Goal: Transaction & Acquisition: Purchase product/service

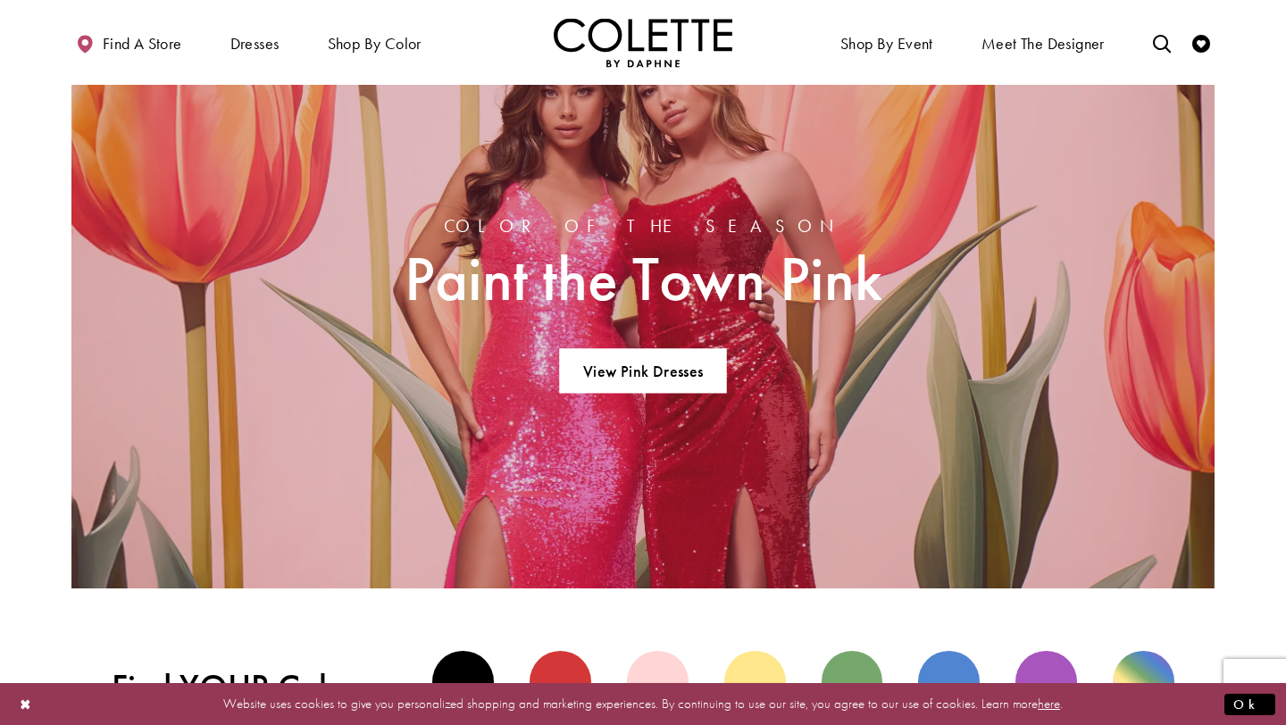
scroll to position [1184, 0]
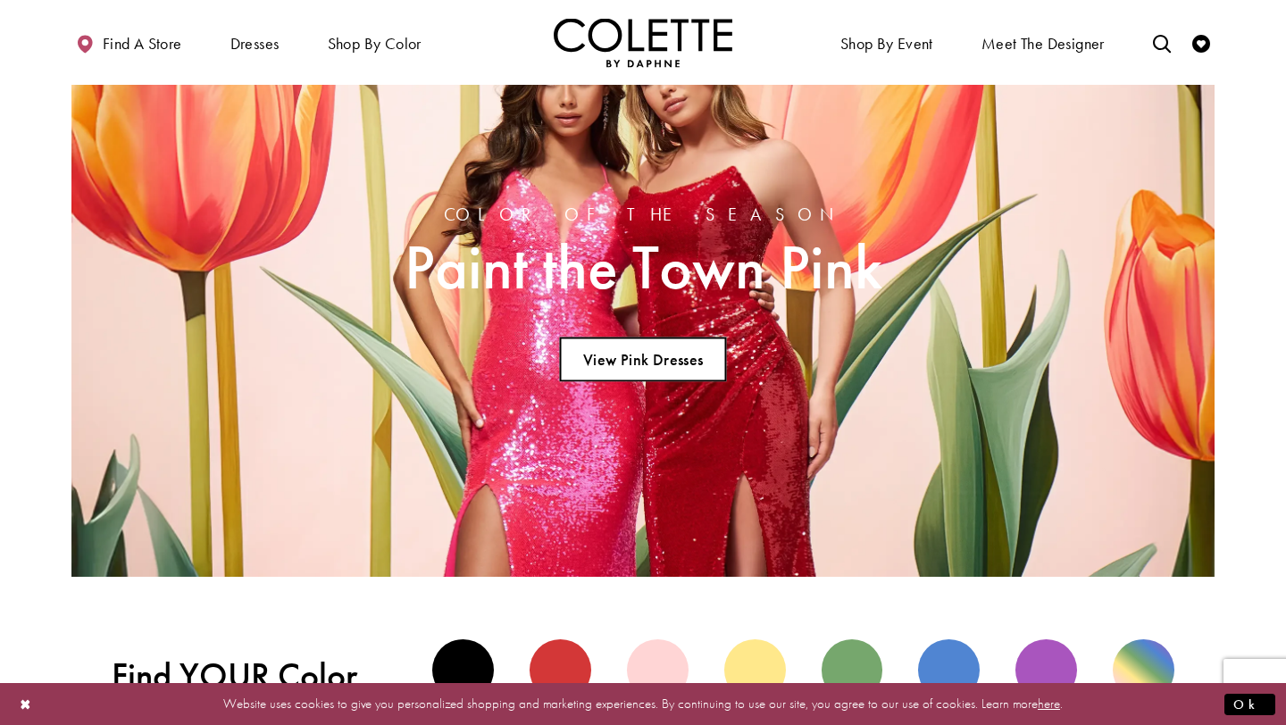
click at [594, 357] on link "View Pink Dresses" at bounding box center [642, 360] width 167 height 45
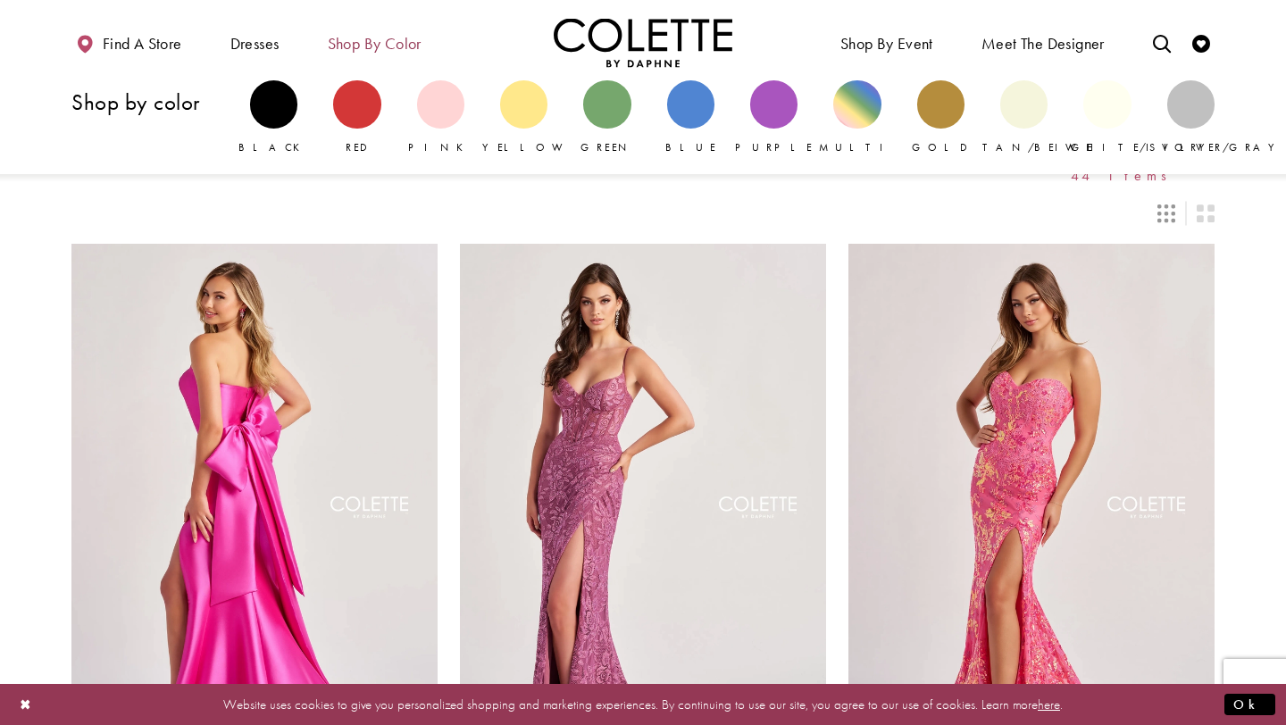
drag, startPoint x: 351, startPoint y: 42, endPoint x: 380, endPoint y: 60, distance: 33.7
click at [358, 46] on span "Shop by color" at bounding box center [375, 44] width 94 height 18
click at [444, 110] on div "Primary block" at bounding box center [440, 103] width 47 height 47
